Goal: Information Seeking & Learning: Check status

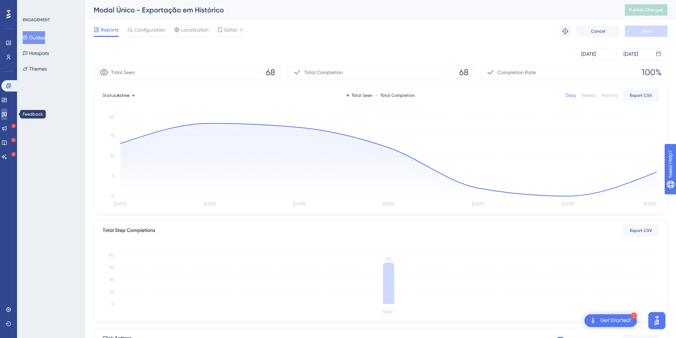
click at [7, 115] on icon at bounding box center [4, 114] width 6 height 6
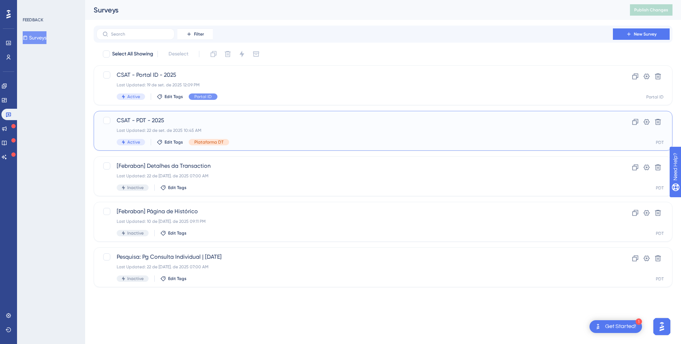
click at [171, 120] on span "CSAT - PDT - 2025" at bounding box center [355, 120] width 476 height 9
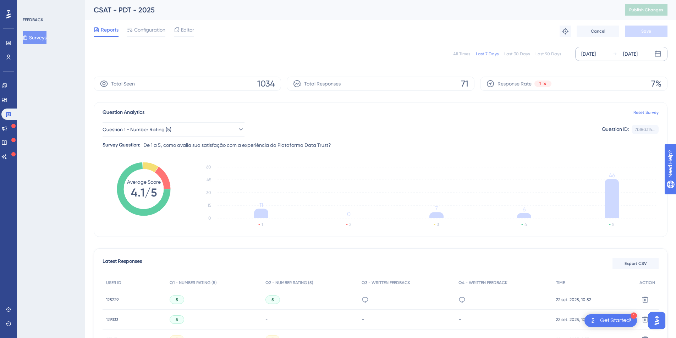
click at [610, 55] on div "[DATE] [DATE]" at bounding box center [621, 54] width 92 height 14
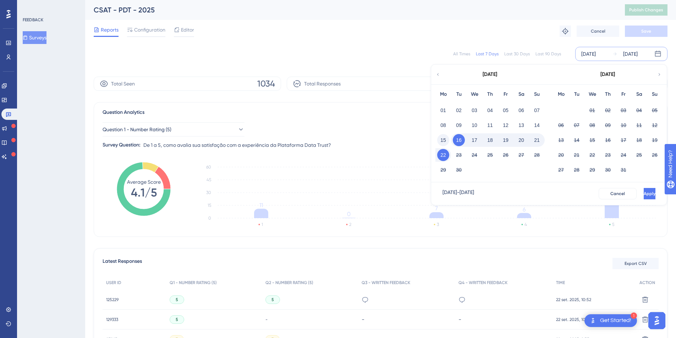
click at [444, 141] on button "15" at bounding box center [443, 140] width 12 height 12
click at [643, 194] on span "Apply" at bounding box center [649, 194] width 12 height 6
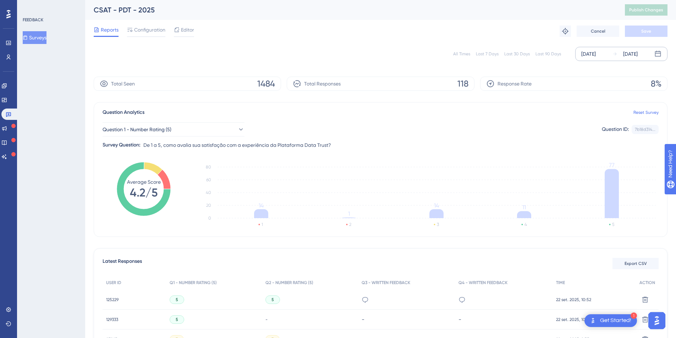
scroll to position [72, 0]
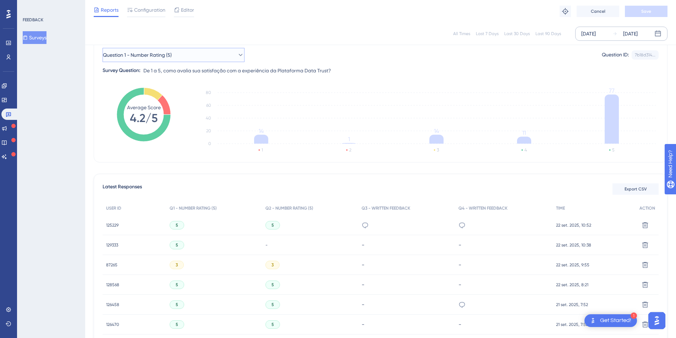
click at [170, 55] on span "Question 1 - Number Rating (5)" at bounding box center [137, 55] width 69 height 9
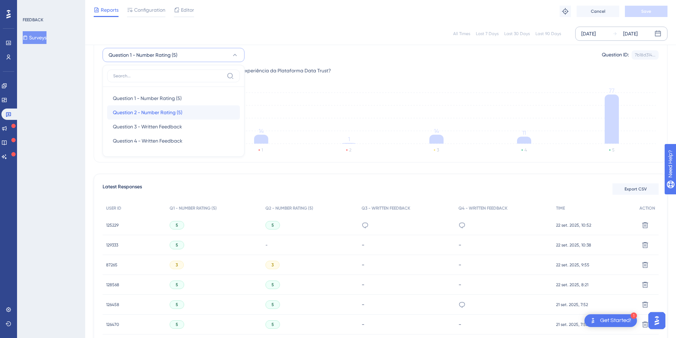
click at [148, 113] on span "Question 2 - Number Rating (5)" at bounding box center [148, 112] width 70 height 9
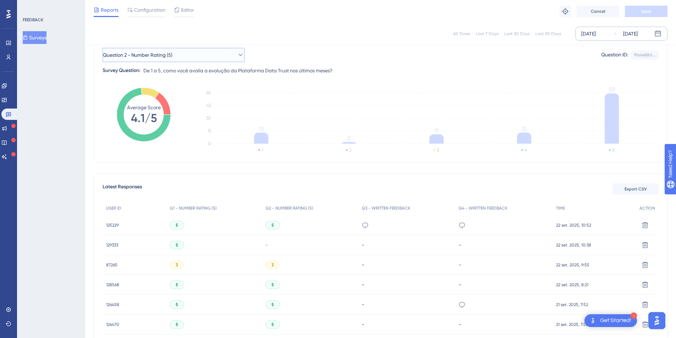
click at [180, 55] on button "Question 2 - Number Rating (5)" at bounding box center [174, 55] width 142 height 14
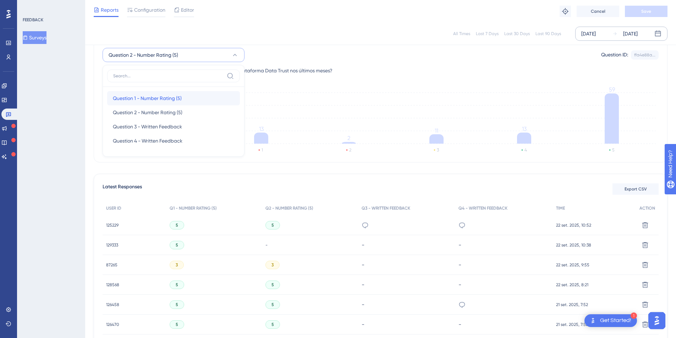
click at [133, 97] on span "Question 1 - Number Rating (5)" at bounding box center [147, 98] width 69 height 9
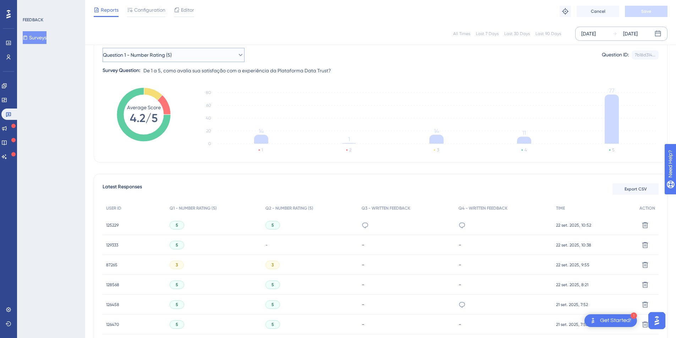
click at [179, 56] on button "Question 1 - Number Rating (5)" at bounding box center [174, 55] width 142 height 14
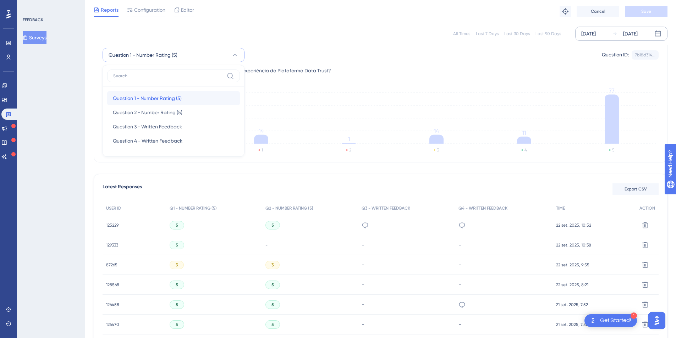
click at [169, 97] on span "Question 1 - Number Rating (5)" at bounding box center [147, 98] width 69 height 9
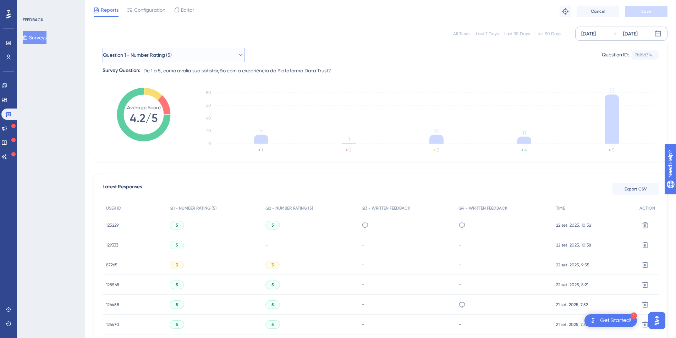
click at [161, 52] on span "Question 1 - Number Rating (5)" at bounding box center [137, 55] width 69 height 9
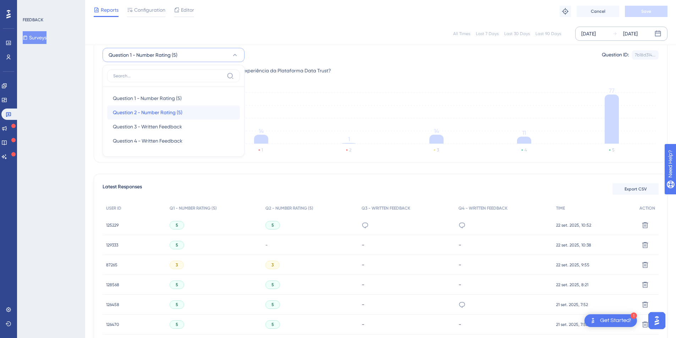
click at [146, 110] on span "Question 2 - Number Rating (5)" at bounding box center [148, 112] width 70 height 9
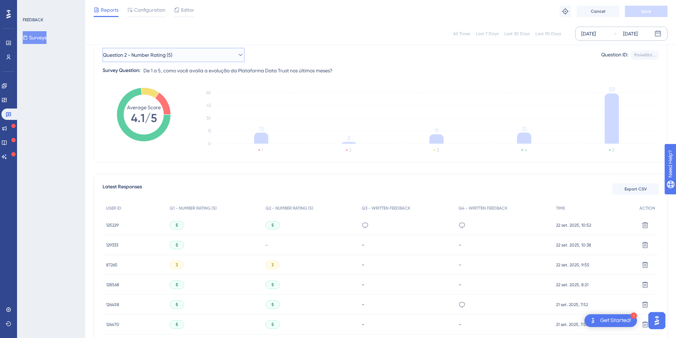
click at [191, 53] on button "Question 2 - Number Rating (5)" at bounding box center [174, 55] width 142 height 14
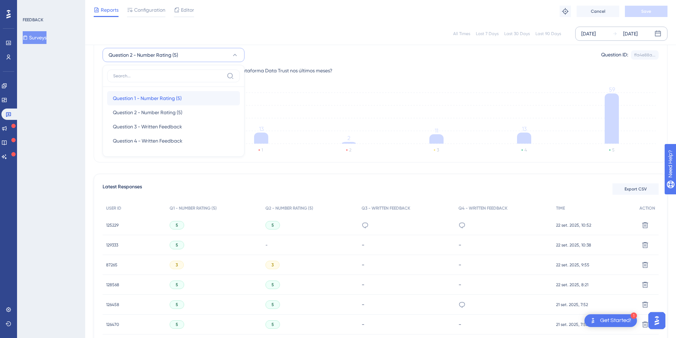
click at [152, 95] on span "Question 1 - Number Rating (5)" at bounding box center [147, 98] width 69 height 9
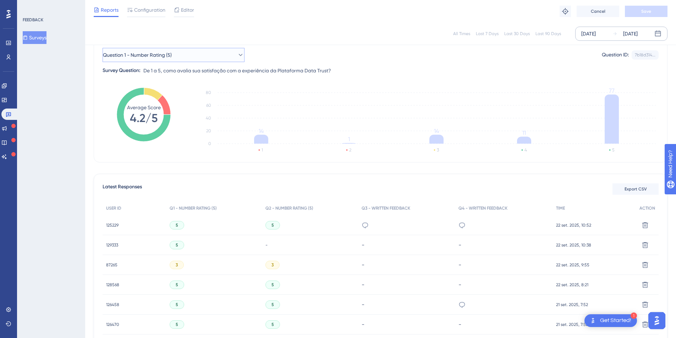
click at [196, 59] on button "Question 1 - Number Rating (5)" at bounding box center [174, 55] width 142 height 14
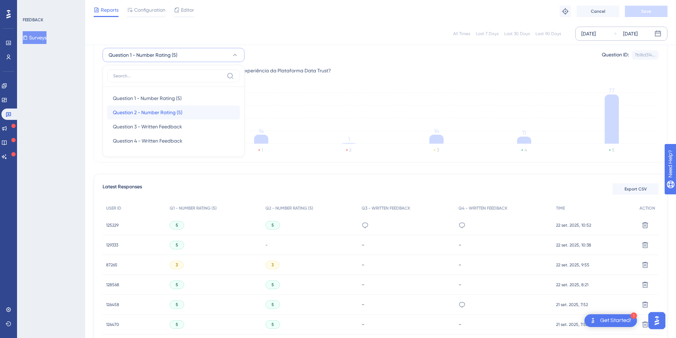
click at [160, 109] on span "Question 2 - Number Rating (5)" at bounding box center [148, 112] width 70 height 9
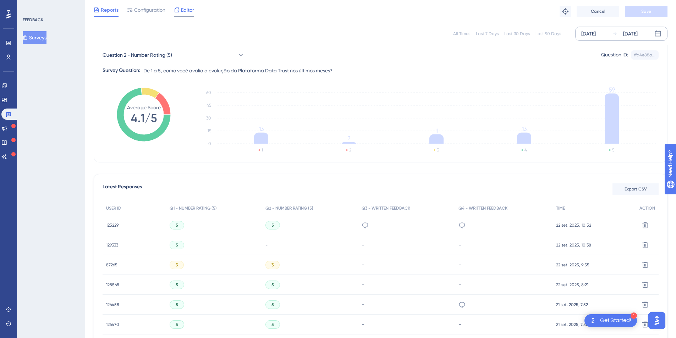
click at [190, 11] on span "Editor" at bounding box center [187, 10] width 13 height 9
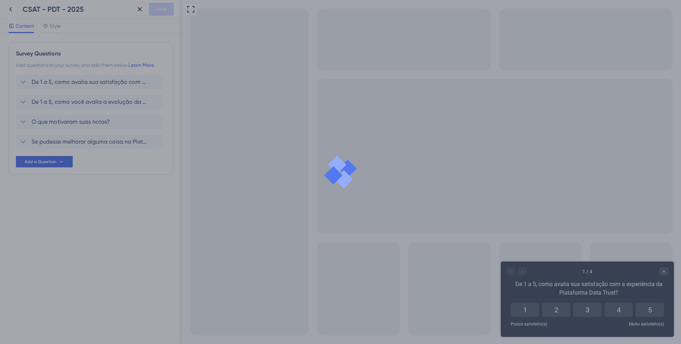
click at [67, 144] on div at bounding box center [340, 172] width 681 height 344
click at [108, 142] on div at bounding box center [340, 172] width 681 height 344
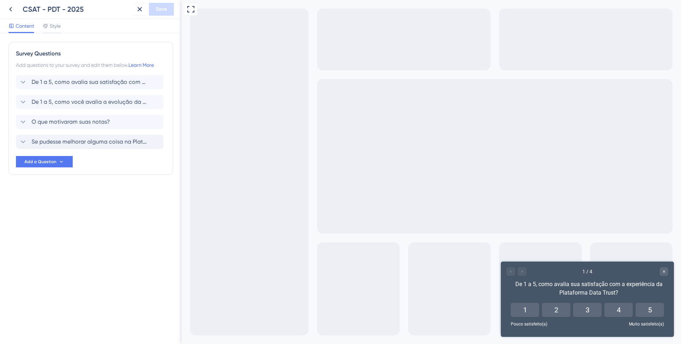
click at [115, 138] on span "Se pudesse melhorar alguma coisa na Plataforma Data Trust, o que seria?" at bounding box center [90, 141] width 117 height 9
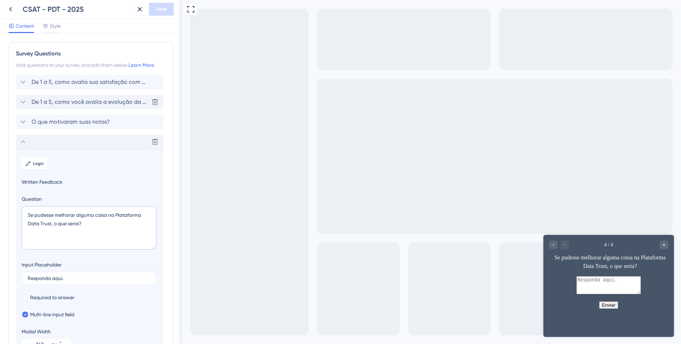
click at [73, 104] on span "De 1 a 5, como você avalia a evolução da Plataforma Data Trust nos últimos mese…" at bounding box center [90, 102] width 117 height 9
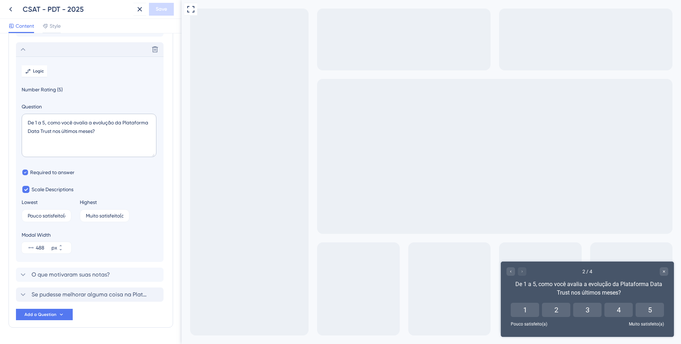
scroll to position [61, 0]
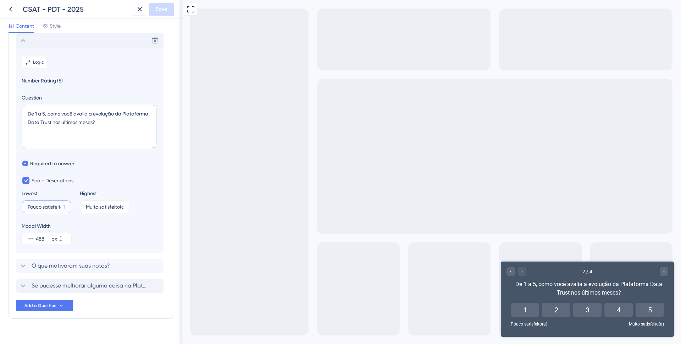
click at [53, 204] on input "Pouco satisfeito(a)" at bounding box center [44, 206] width 33 height 5
click at [111, 205] on input "Muito satisfeito(a)" at bounding box center [102, 206] width 33 height 5
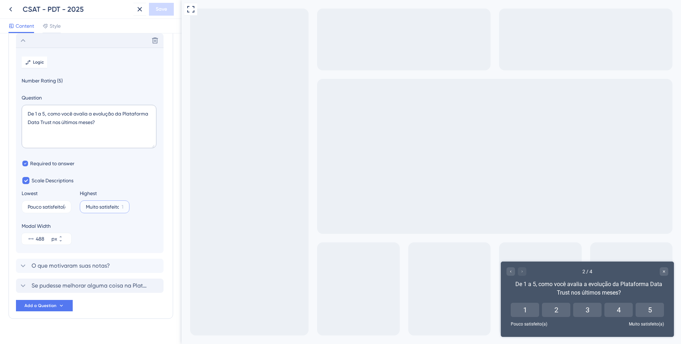
click at [111, 205] on input "Muito satisfeito(a)" at bounding box center [102, 206] width 33 height 5
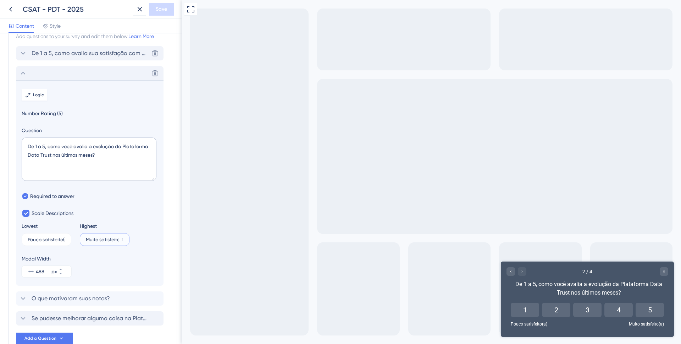
scroll to position [0, 0]
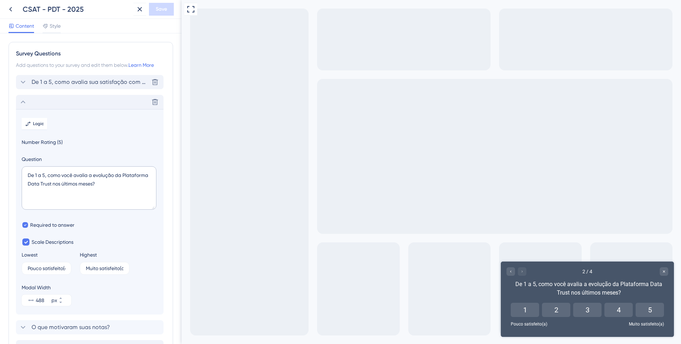
click at [61, 75] on div "De 1 a 5, como avalia sua satisfação com a experiência da Plataforma Data Trust…" at bounding box center [90, 82] width 148 height 14
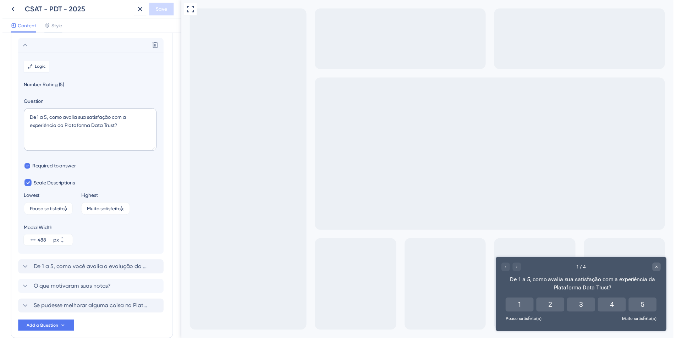
scroll to position [42, 0]
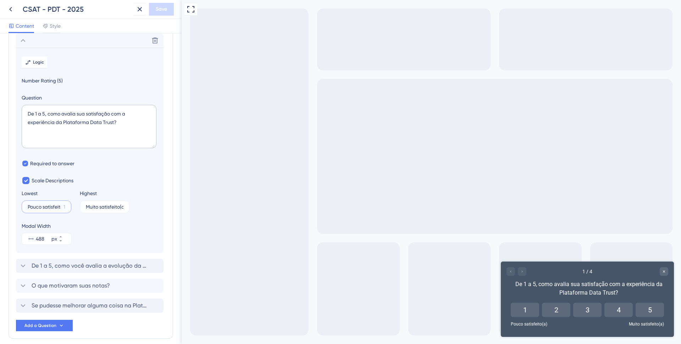
click at [53, 205] on input "Pouco satisfeito(a)" at bounding box center [44, 206] width 33 height 5
click at [13, 10] on icon at bounding box center [10, 9] width 9 height 9
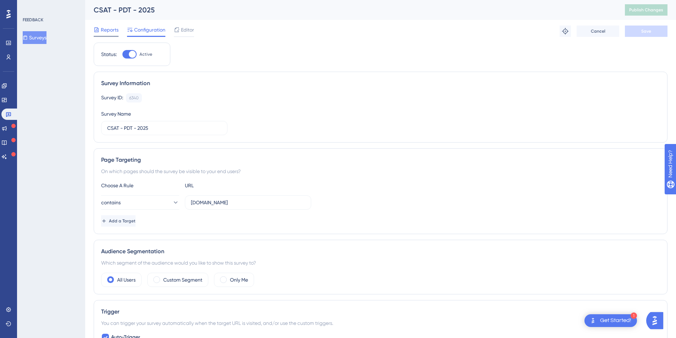
click at [109, 31] on span "Reports" at bounding box center [110, 30] width 18 height 9
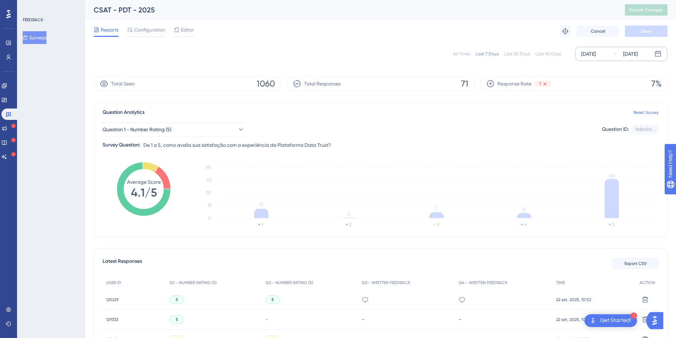
click at [630, 54] on div "[DATE]" at bounding box center [630, 54] width 15 height 9
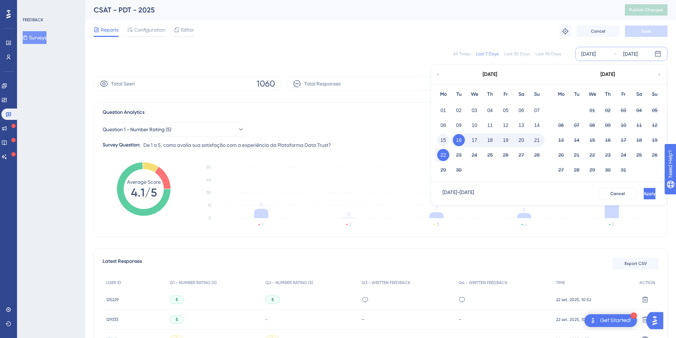
click at [445, 142] on button "15" at bounding box center [443, 140] width 12 height 12
click at [644, 194] on span "Apply" at bounding box center [650, 194] width 12 height 6
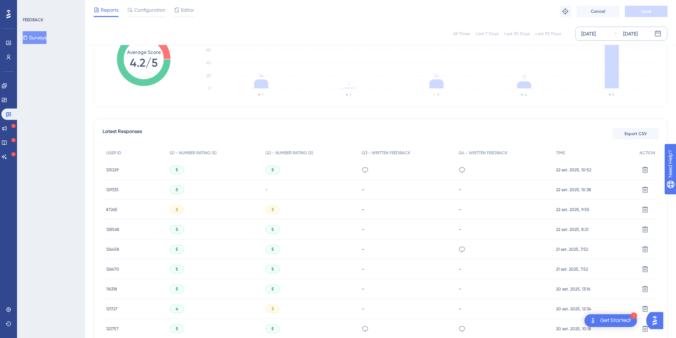
scroll to position [24, 0]
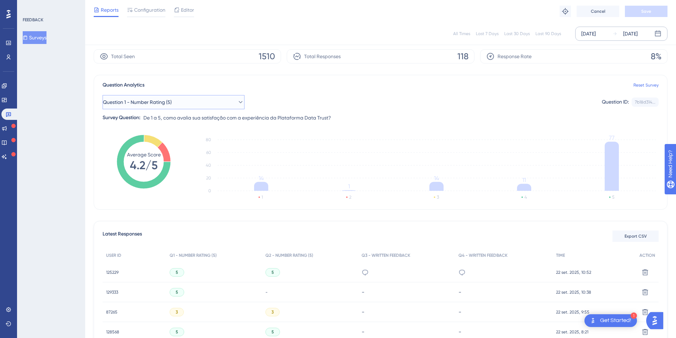
click at [163, 98] on span "Question 1 - Number Rating (5)" at bounding box center [137, 102] width 69 height 9
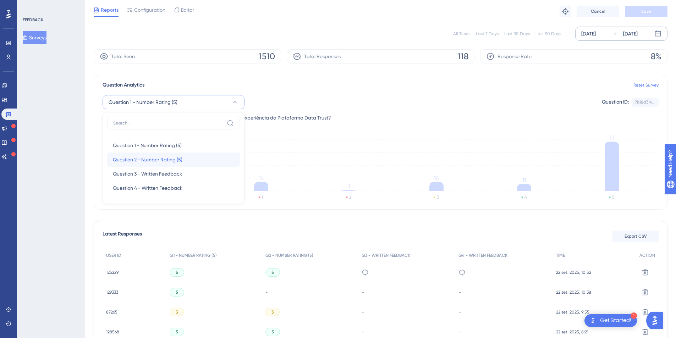
click at [153, 156] on span "Question 2 - Number Rating (5)" at bounding box center [148, 159] width 70 height 9
